Goal: Check status: Check status

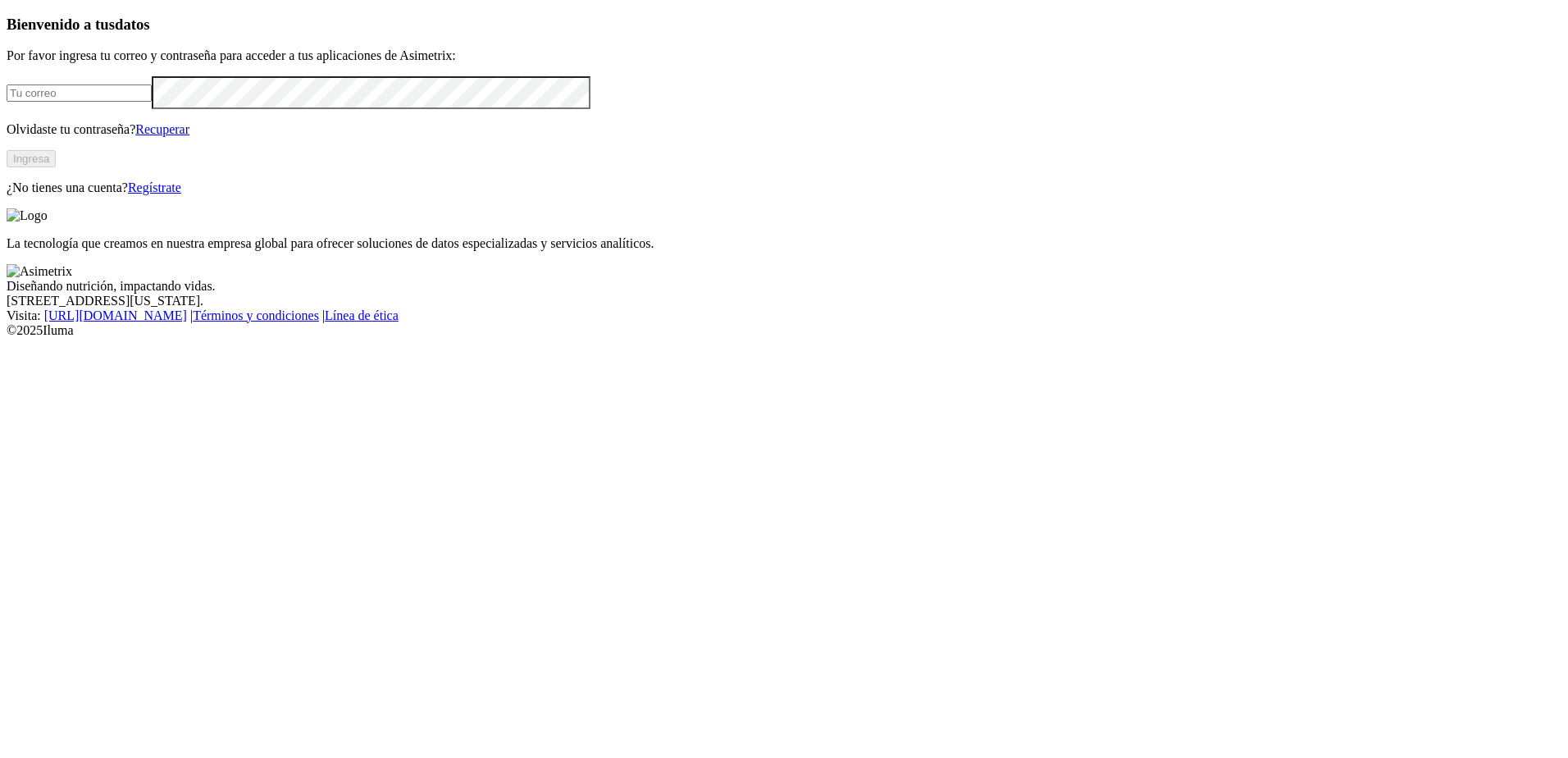
type input "[EMAIL_ADDRESS][DOMAIN_NAME]"
click at [56, 167] on button "Ingresa" at bounding box center [31, 159] width 49 height 17
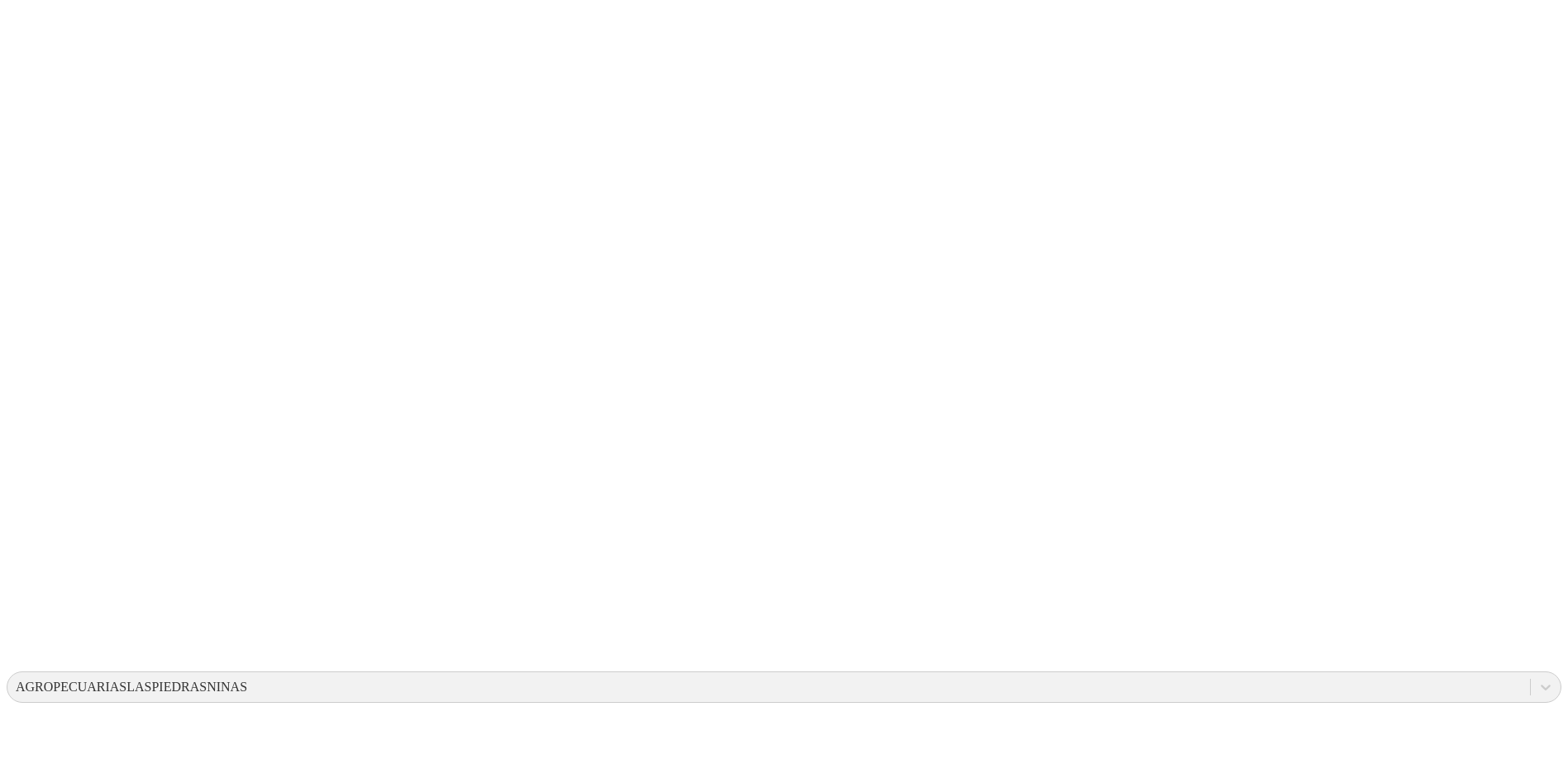
drag, startPoint x: 948, startPoint y: 239, endPoint x: 1178, endPoint y: 283, distance: 234.2
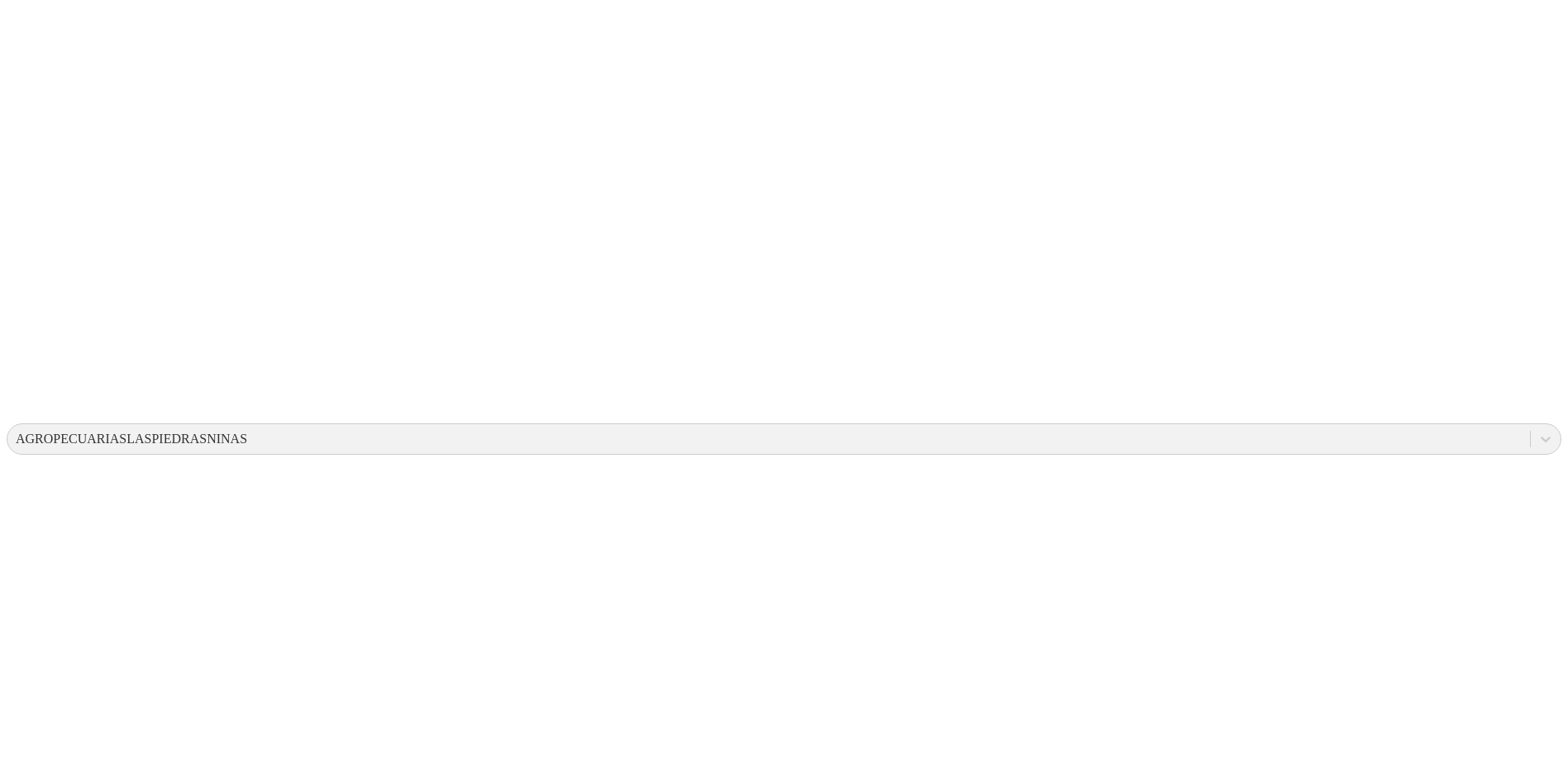
scroll to position [584, 0]
drag, startPoint x: 1146, startPoint y: 466, endPoint x: 1218, endPoint y: 469, distance: 72.1
drag, startPoint x: 1082, startPoint y: 462, endPoint x: 975, endPoint y: 464, distance: 107.0
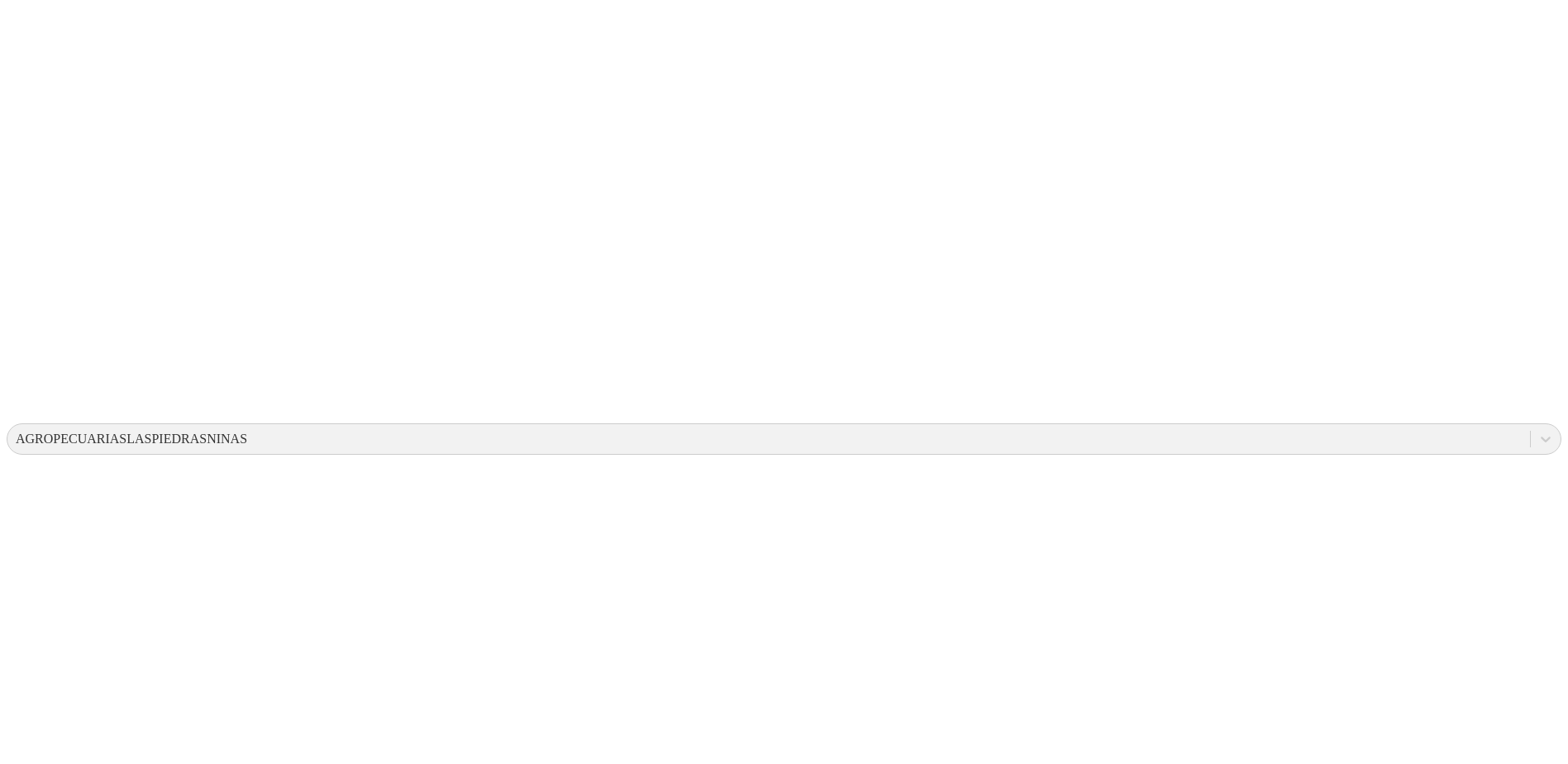
drag, startPoint x: 998, startPoint y: 468, endPoint x: 1082, endPoint y: 472, distance: 84.1
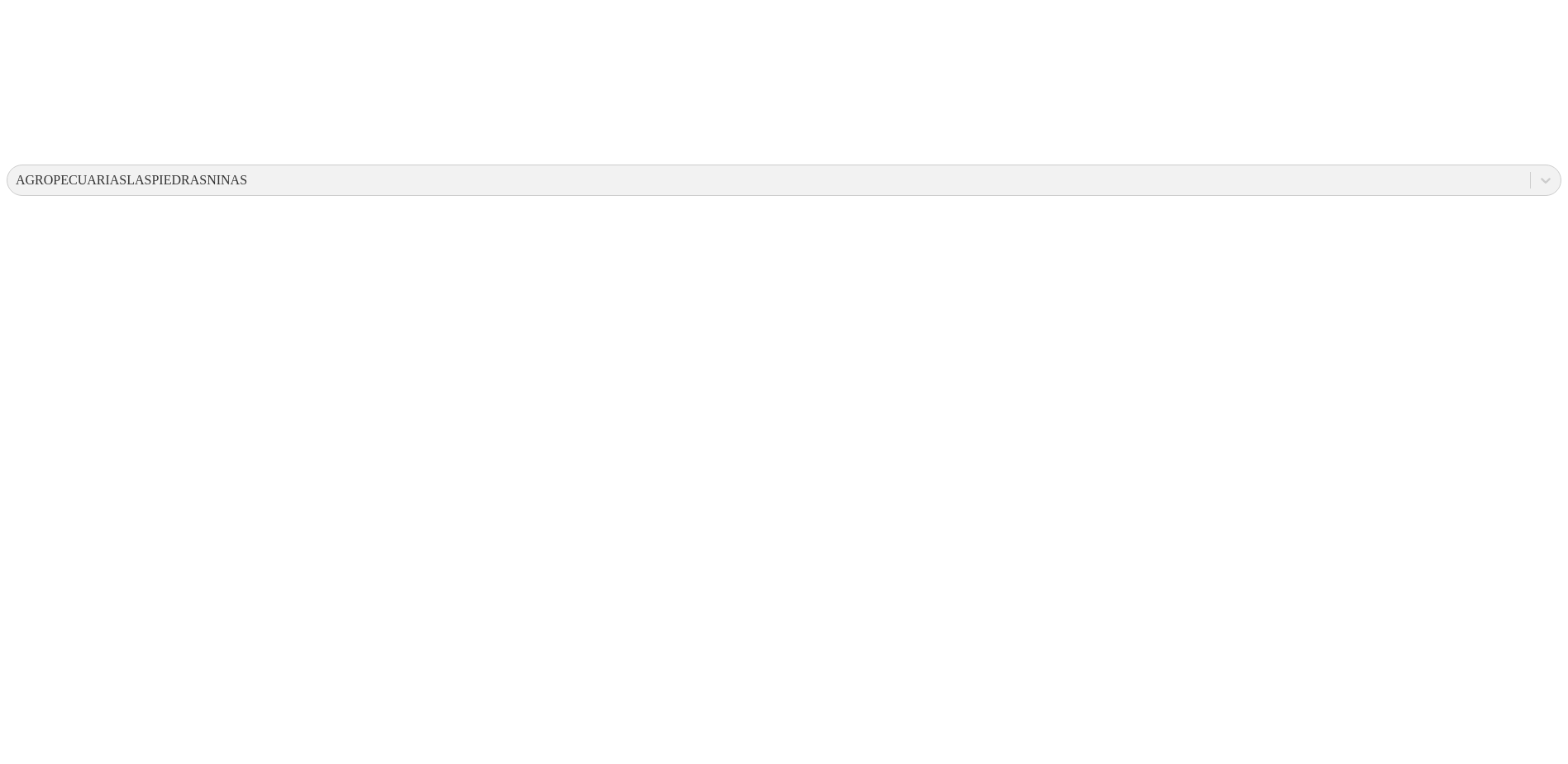
scroll to position [509, 0]
drag, startPoint x: 419, startPoint y: 643, endPoint x: 914, endPoint y: 661, distance: 495.3
drag, startPoint x: 914, startPoint y: 661, endPoint x: 940, endPoint y: 676, distance: 30.0
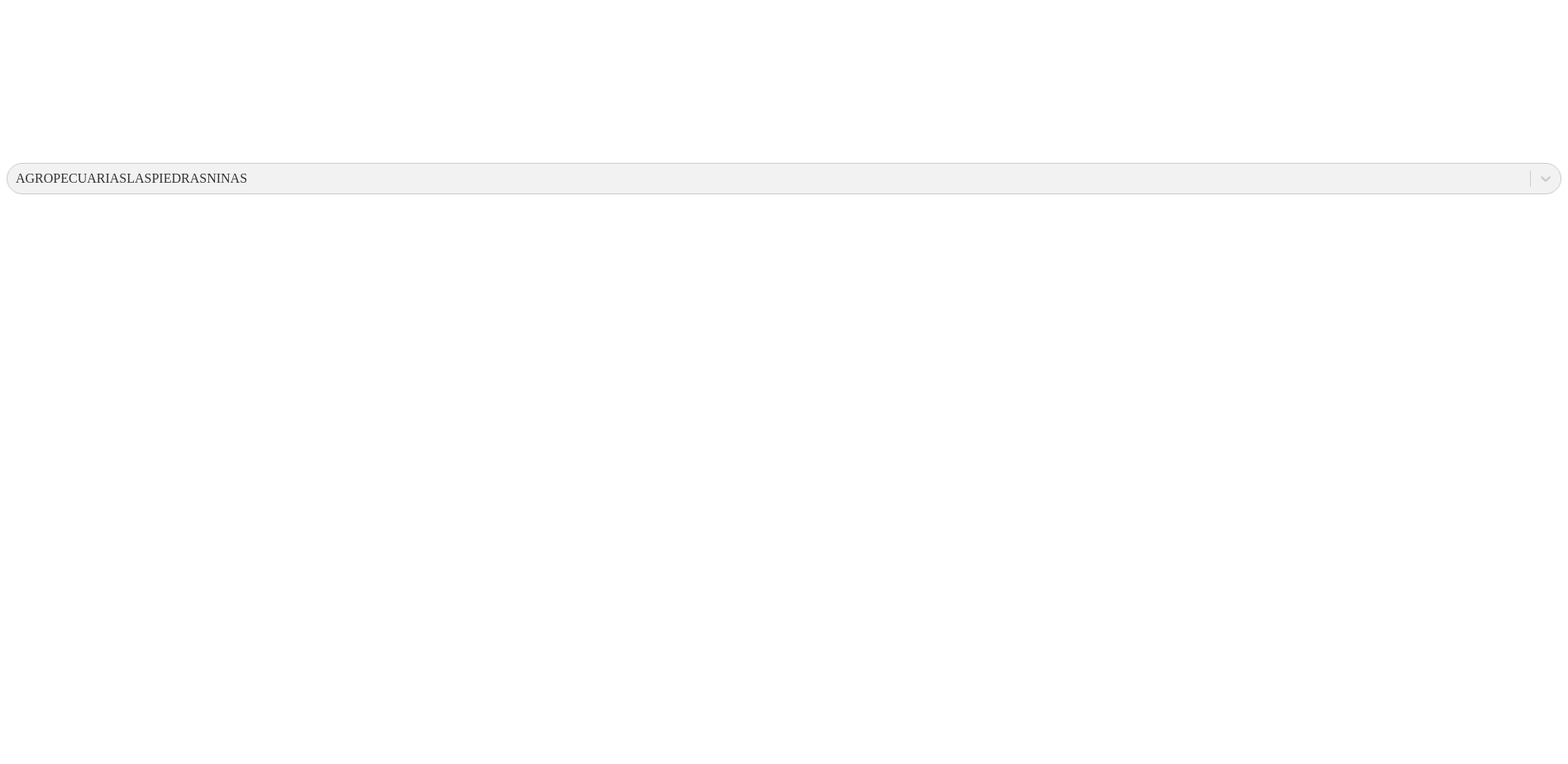
drag, startPoint x: 942, startPoint y: 666, endPoint x: 1050, endPoint y: 662, distance: 108.1
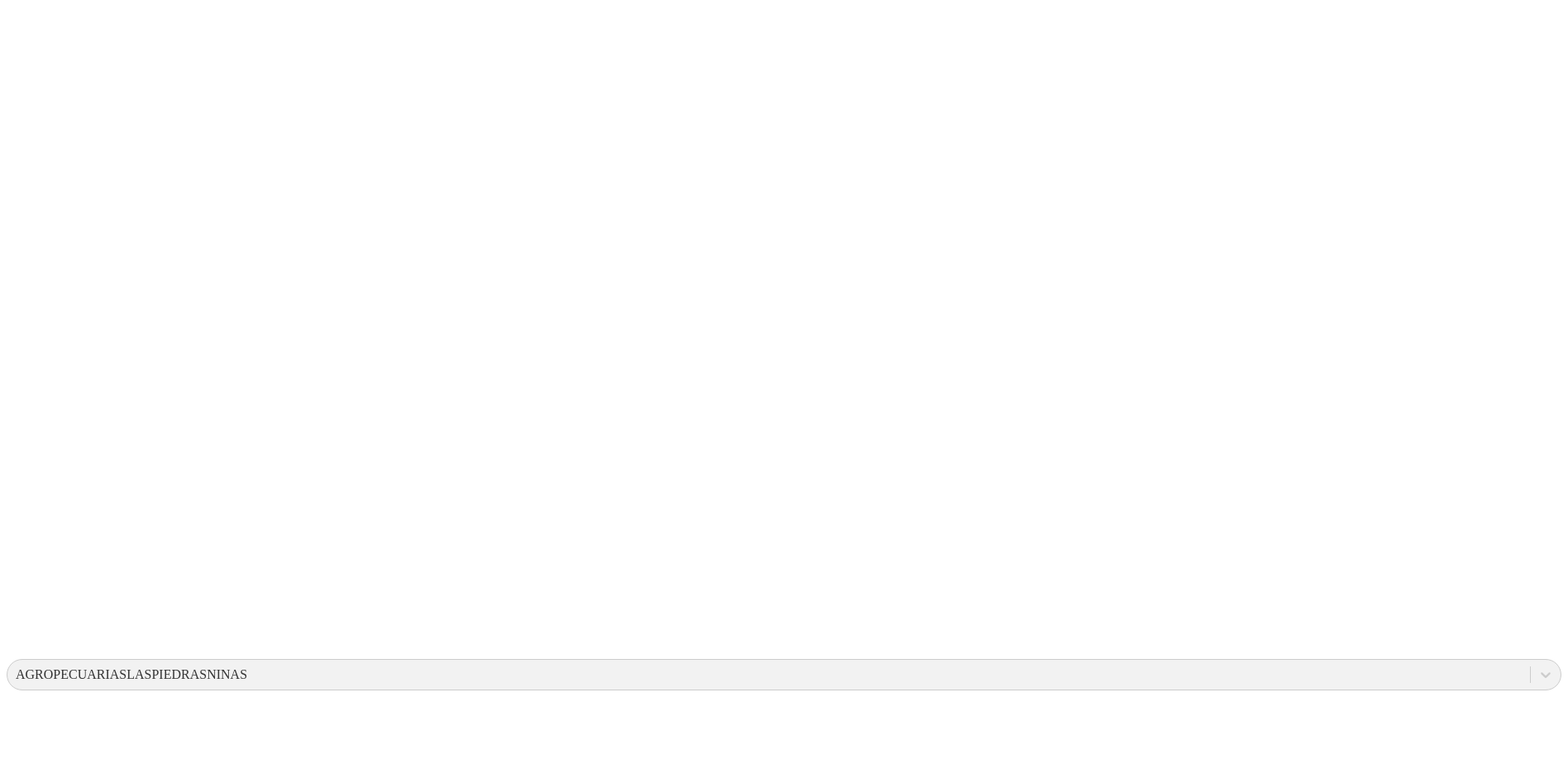
scroll to position [0, 0]
